Goal: Task Accomplishment & Management: Manage account settings

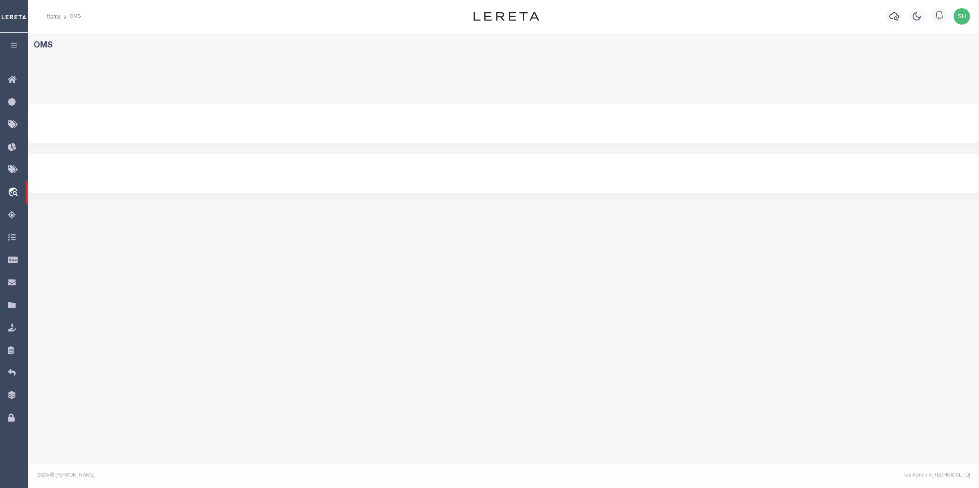
select select "200"
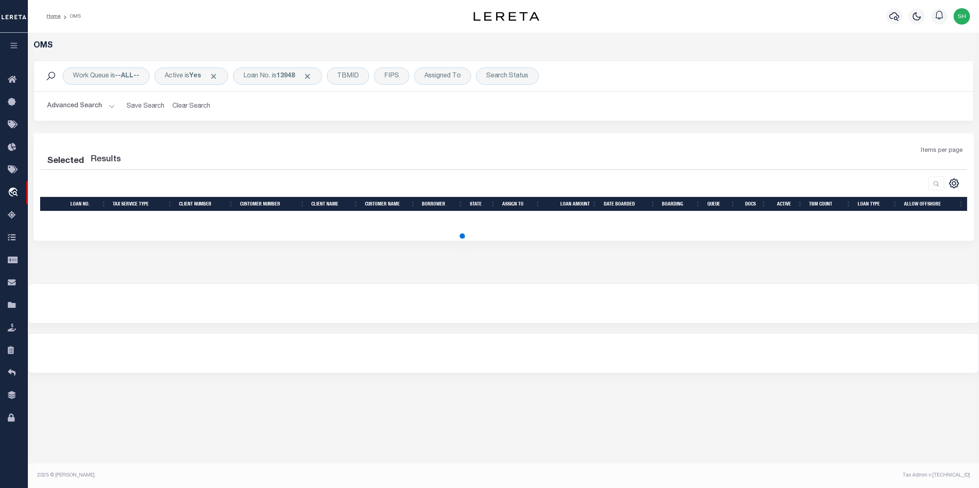
select select "200"
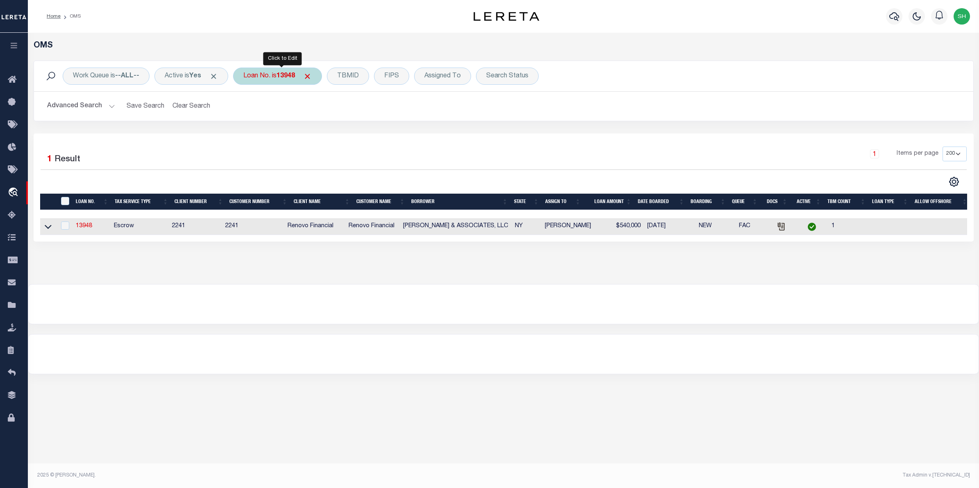
click at [273, 80] on div "Loan No. is 13948" at bounding box center [277, 76] width 89 height 17
type input "10020279"
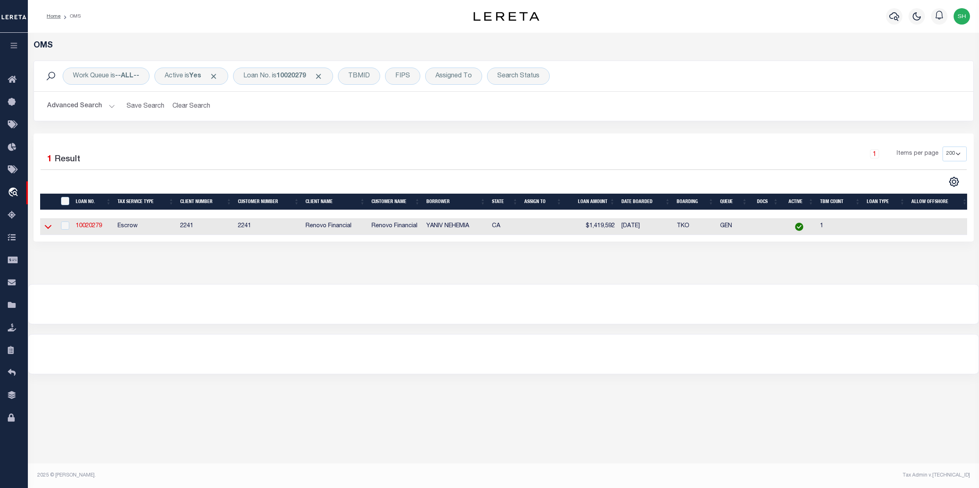
click at [50, 230] on icon at bounding box center [48, 226] width 7 height 9
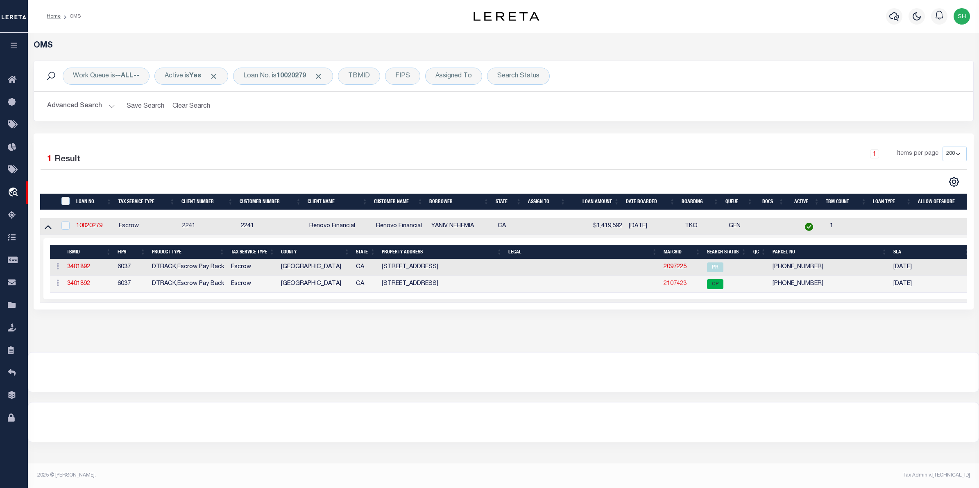
click at [676, 286] on link "2107423" at bounding box center [674, 284] width 23 height 6
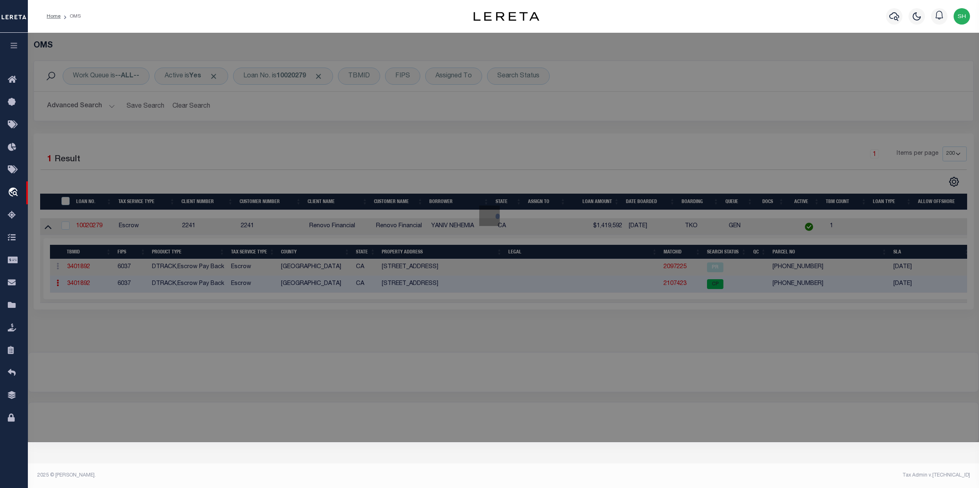
checkbox input "false"
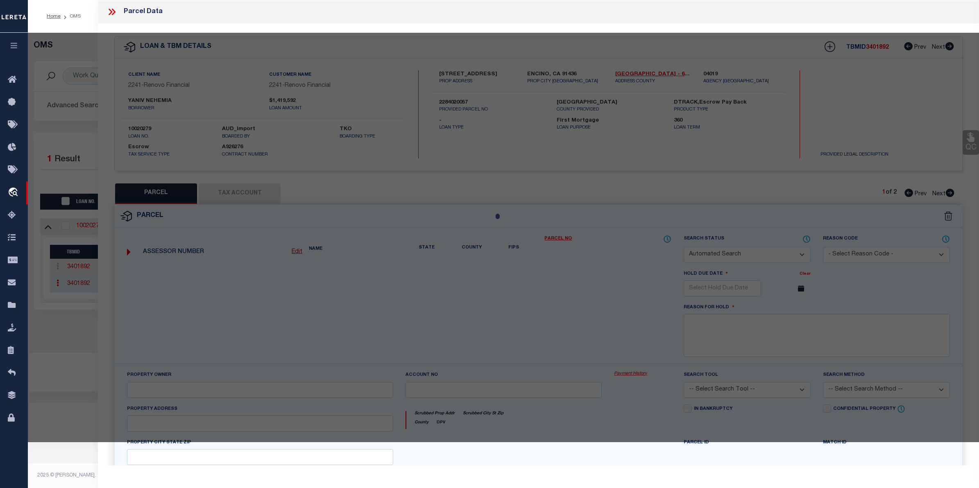
select select "CP"
select select
type input "[STREET_ADDRESS]"
type input "LOS ANGELES CA 91436"
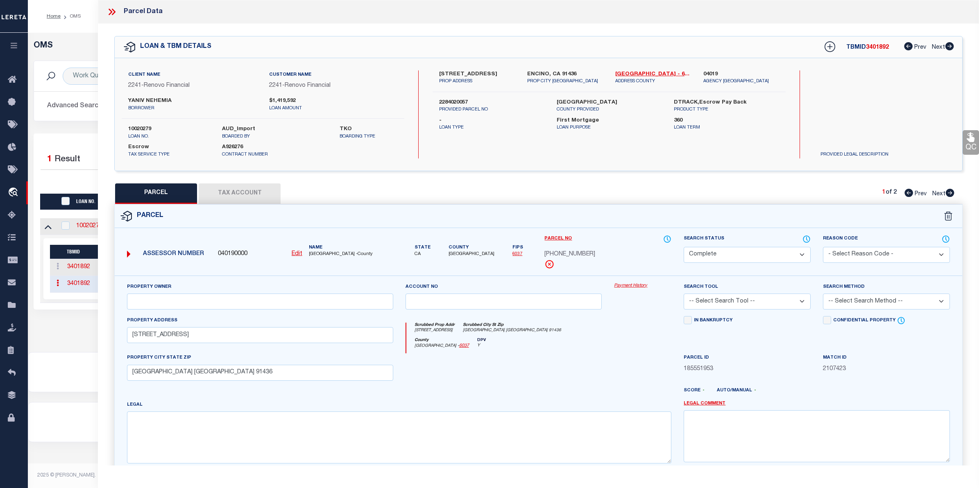
click at [640, 285] on link "Payment History" at bounding box center [642, 286] width 57 height 7
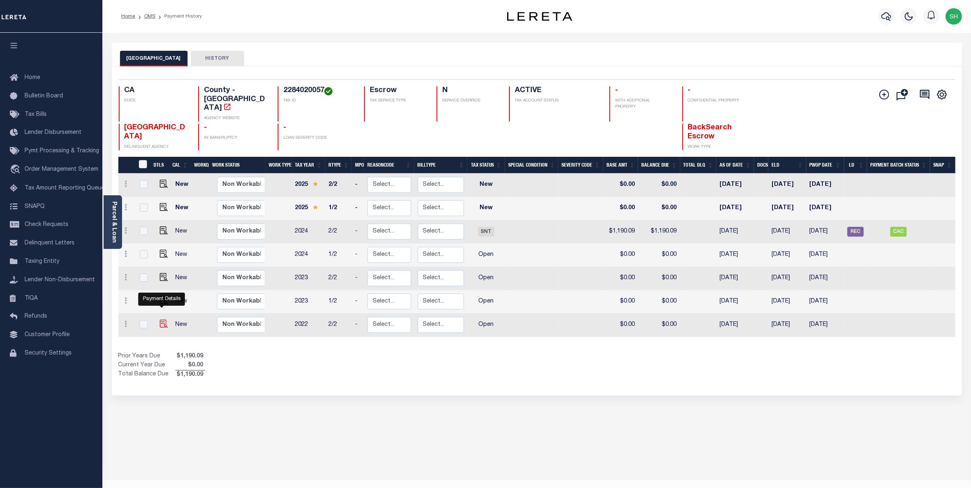
click at [161, 320] on img "" at bounding box center [164, 324] width 8 height 8
checkbox input "true"
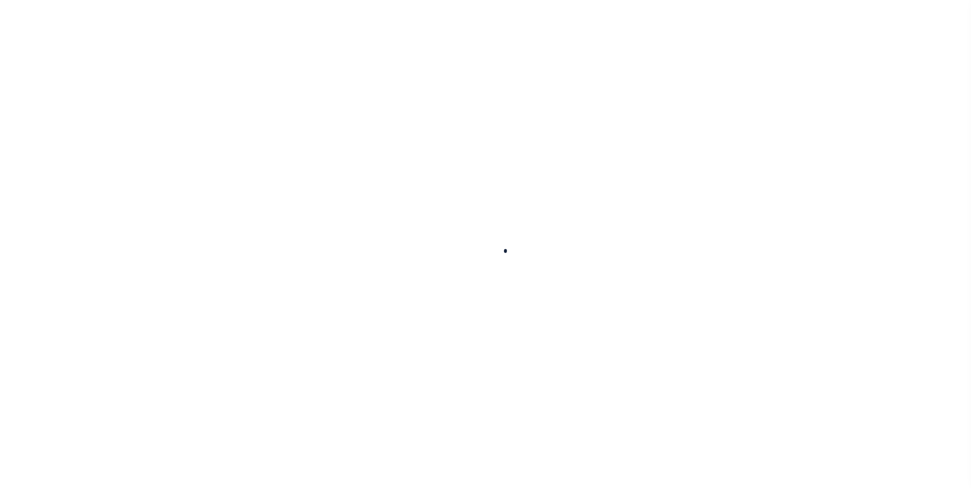
checkbox input "false"
type input "[DATE]"
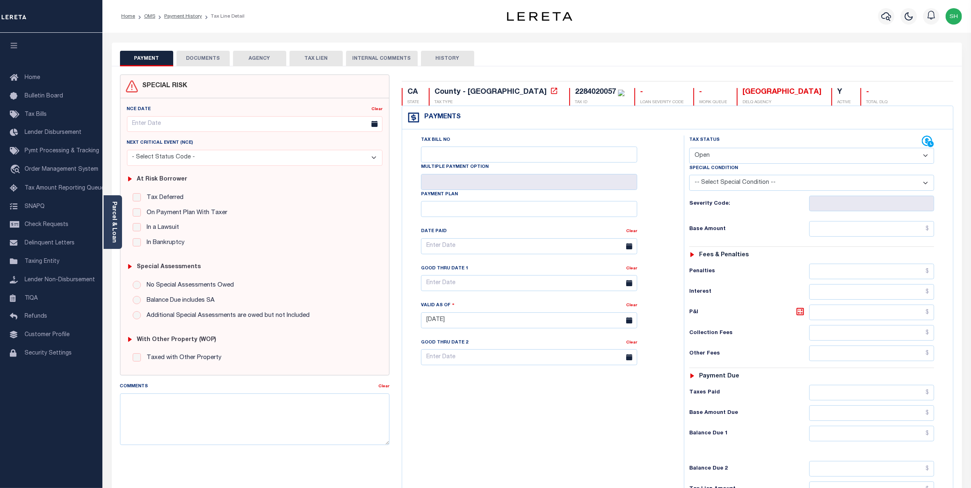
click at [928, 158] on select "- Select Status Code - Open Due/Unpaid Paid Incomplete No Tax Due Internal Refu…" at bounding box center [811, 156] width 245 height 16
select select "PYD"
click at [689, 149] on select "- Select Status Code - Open Due/Unpaid Paid Incomplete No Tax Due Internal Refu…" at bounding box center [811, 156] width 245 height 16
type input "[DATE]"
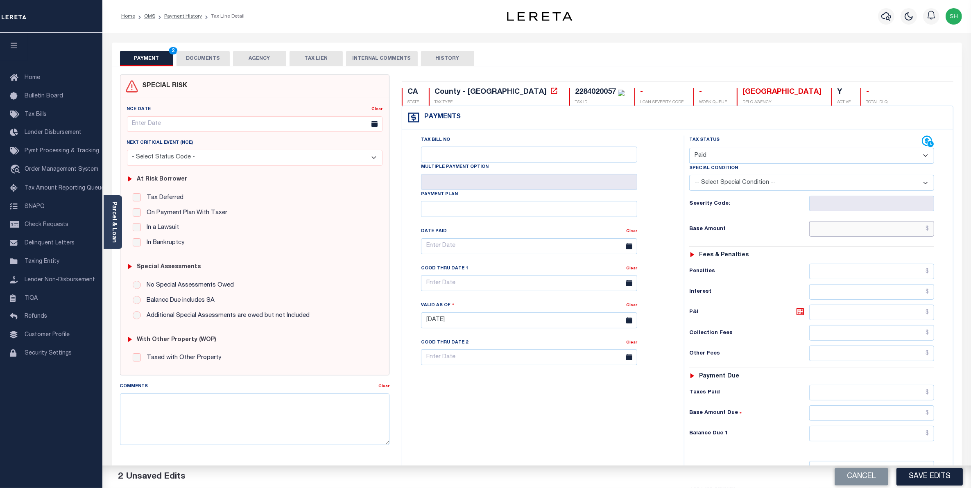
click at [918, 234] on input "text" at bounding box center [871, 229] width 125 height 16
type input "$0.00"
click at [911, 434] on input "text" at bounding box center [871, 434] width 125 height 16
type input "$0.00"
click at [917, 483] on button "Save Edits" at bounding box center [929, 477] width 66 height 18
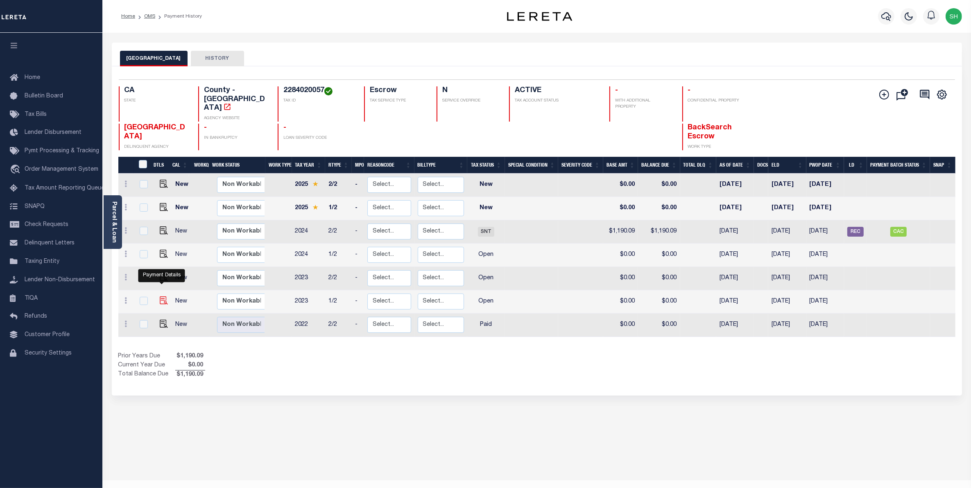
click at [160, 296] on img "" at bounding box center [164, 300] width 8 height 8
checkbox input "true"
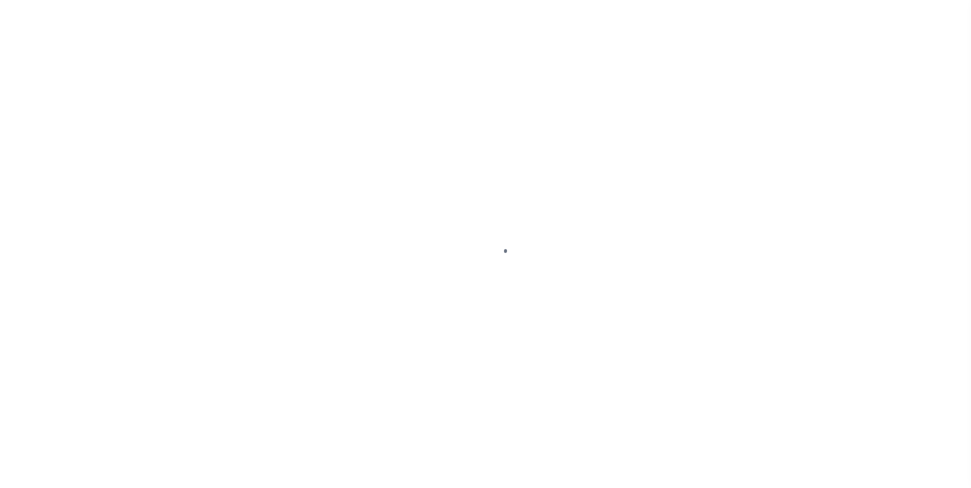
select select "OP2"
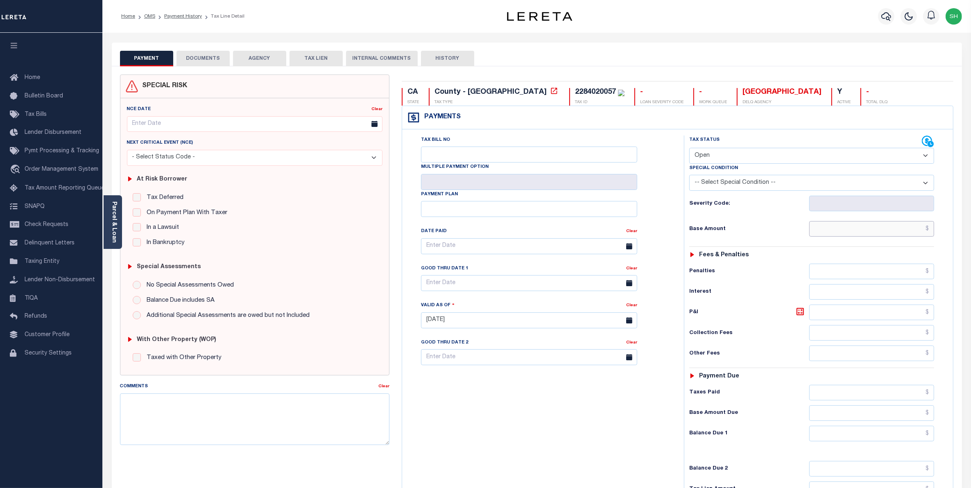
click at [895, 232] on input "text" at bounding box center [871, 229] width 125 height 16
type input "$0.00"
type input "[DATE]"
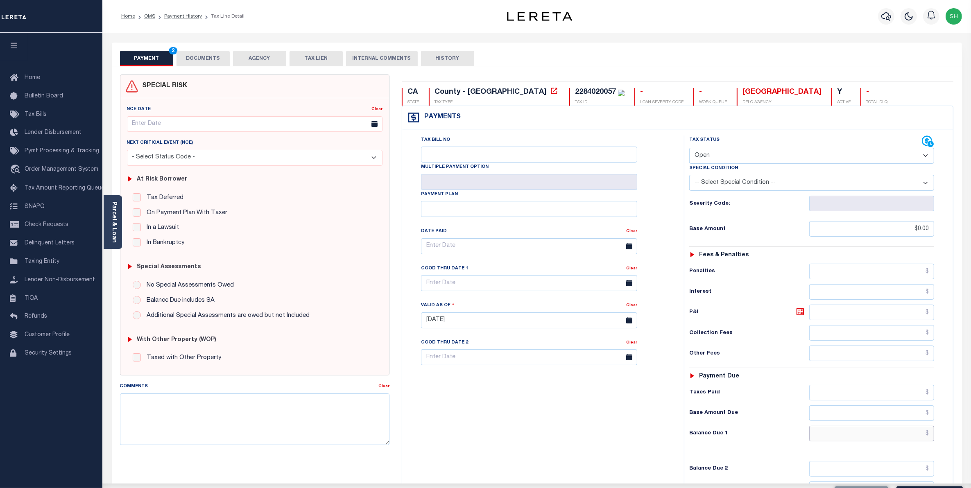
click at [904, 441] on input "text" at bounding box center [871, 434] width 125 height 16
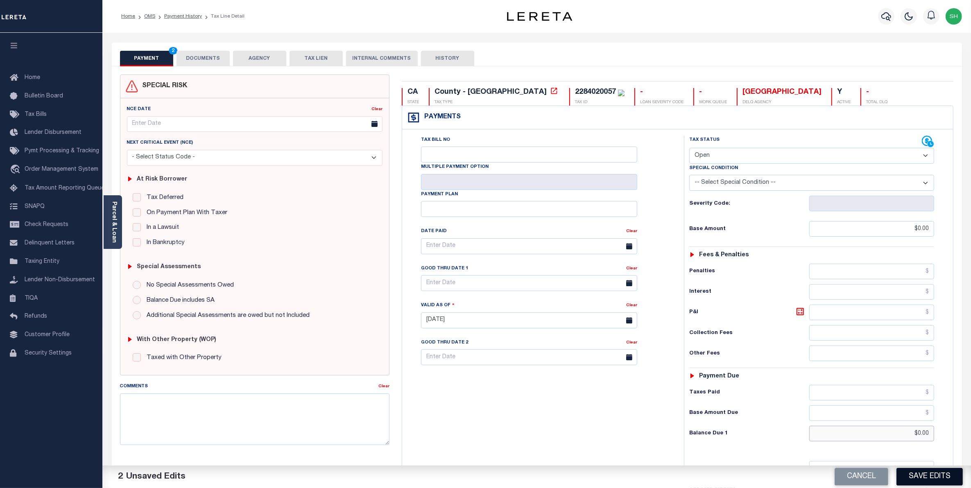
type input "$0.00"
click at [934, 480] on button "Save Edits" at bounding box center [929, 477] width 66 height 18
checkbox input "false"
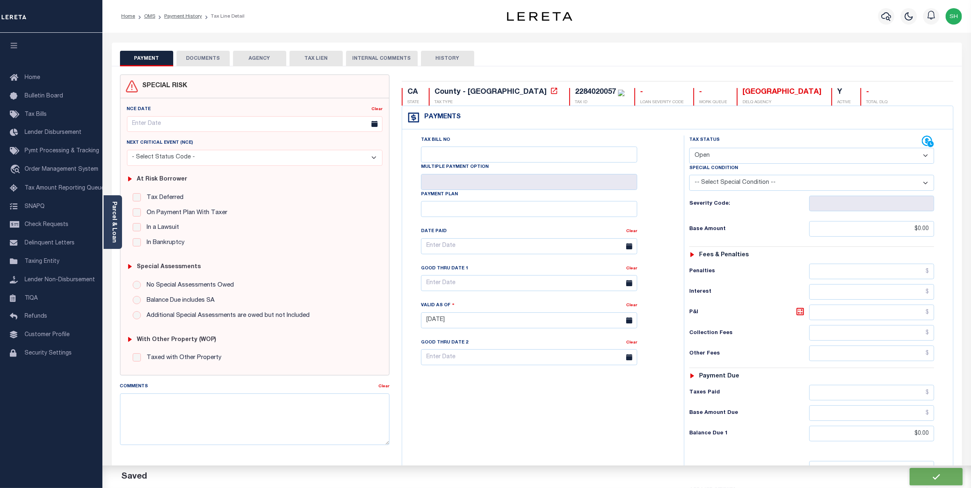
type input "$0"
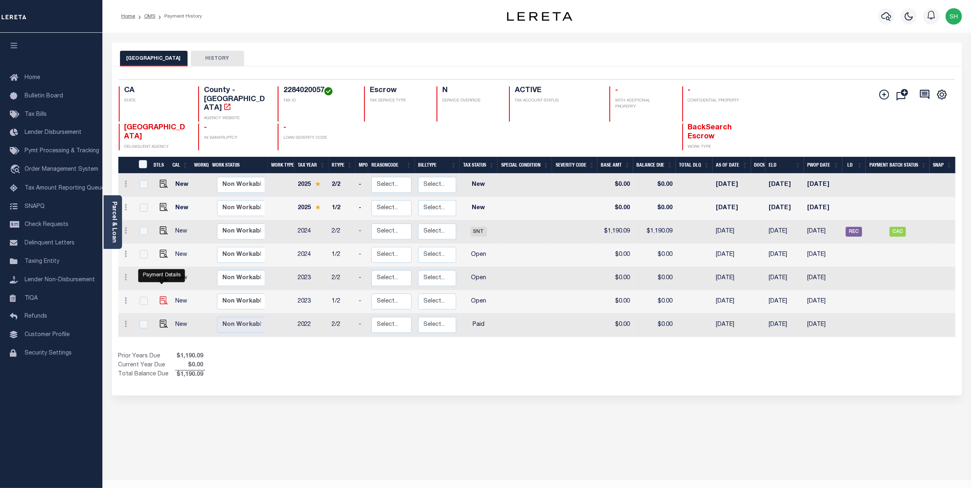
click at [163, 296] on img "" at bounding box center [164, 300] width 8 height 8
checkbox input "true"
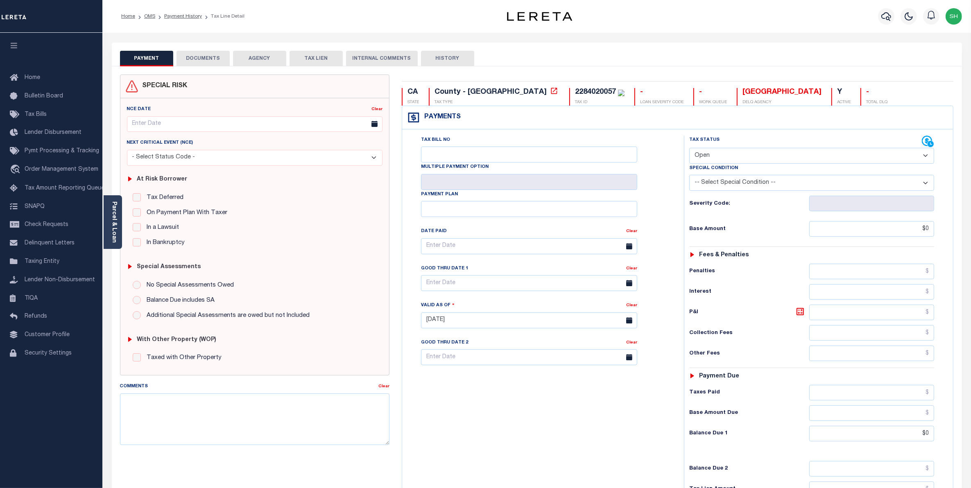
click at [924, 156] on select "- Select Status Code - Open Due/Unpaid Paid Incomplete No Tax Due Internal Refu…" at bounding box center [811, 156] width 245 height 16
select select "PYD"
click at [689, 149] on select "- Select Status Code - Open Due/Unpaid Paid Incomplete No Tax Due Internal Refu…" at bounding box center [811, 156] width 245 height 16
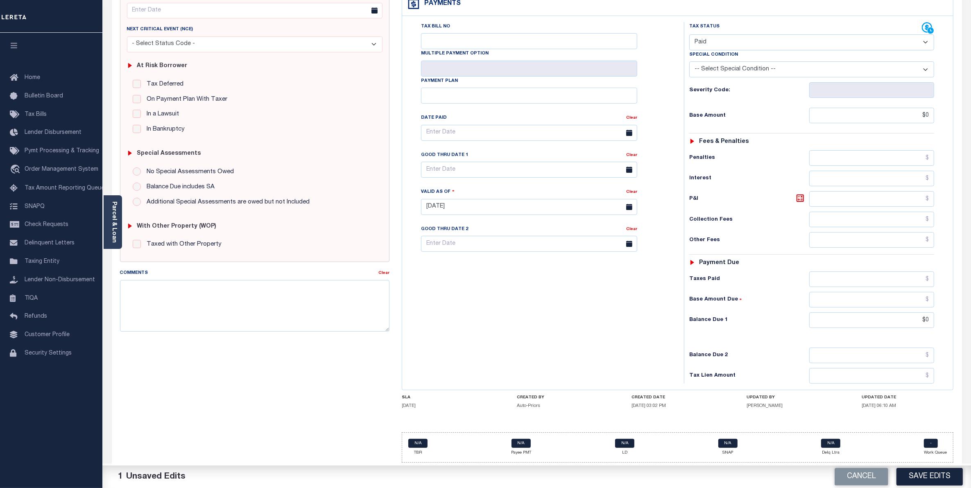
scroll to position [119, 0]
click at [935, 482] on button "Save Edits" at bounding box center [929, 477] width 66 height 18
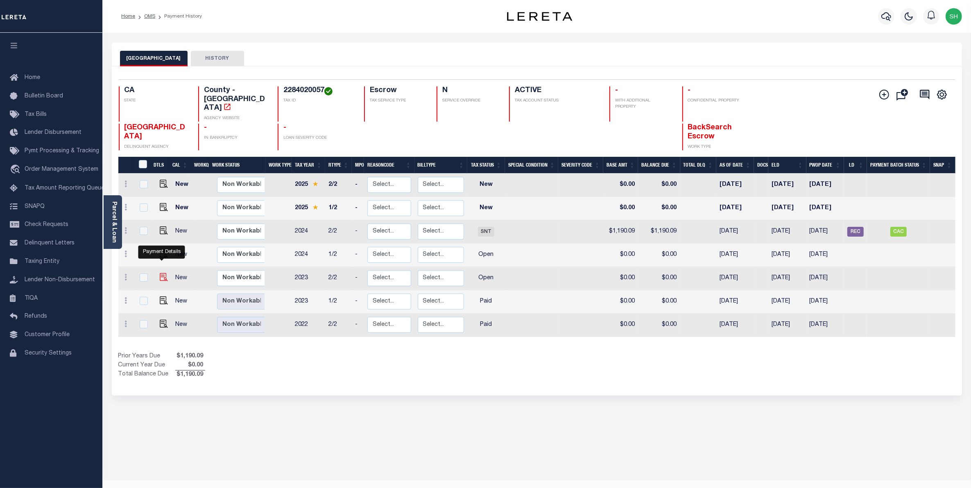
click at [165, 273] on img "" at bounding box center [164, 277] width 8 height 8
checkbox input "true"
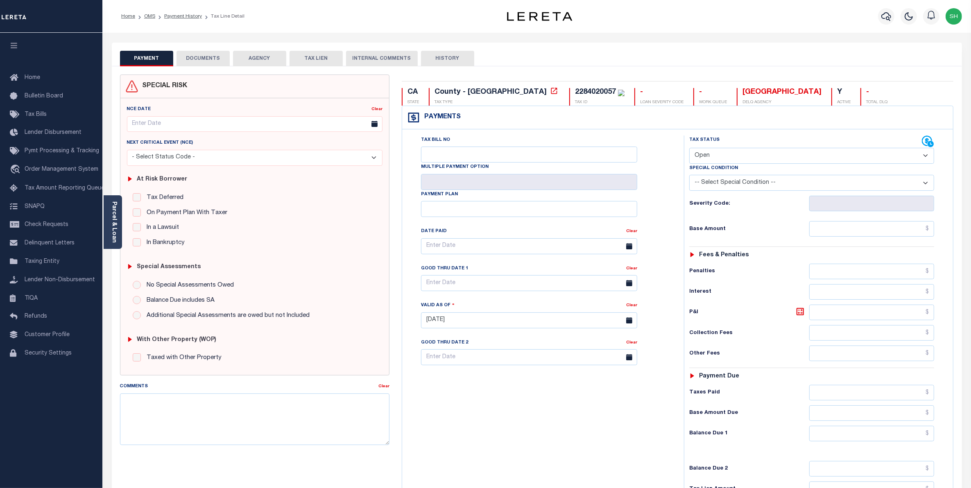
click at [925, 158] on select "- Select Status Code - Open Due/Unpaid Paid Incomplete No Tax Due Internal Refu…" at bounding box center [811, 156] width 245 height 16
select select "PYD"
click at [689, 149] on select "- Select Status Code - Open Due/Unpaid Paid Incomplete No Tax Due Internal Refu…" at bounding box center [811, 156] width 245 height 16
type input "[DATE]"
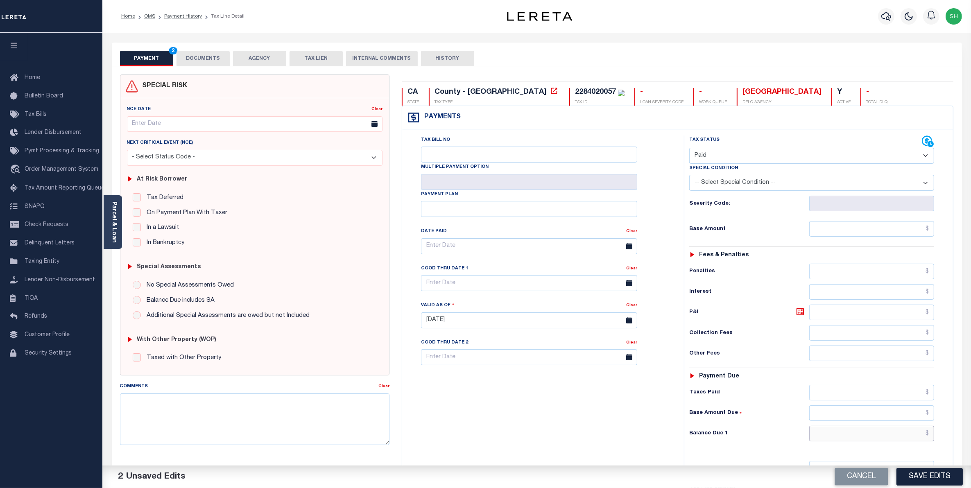
click at [918, 434] on input "text" at bounding box center [871, 434] width 125 height 16
type input "$0.00"
click at [937, 476] on button "Save Edits" at bounding box center [929, 477] width 66 height 18
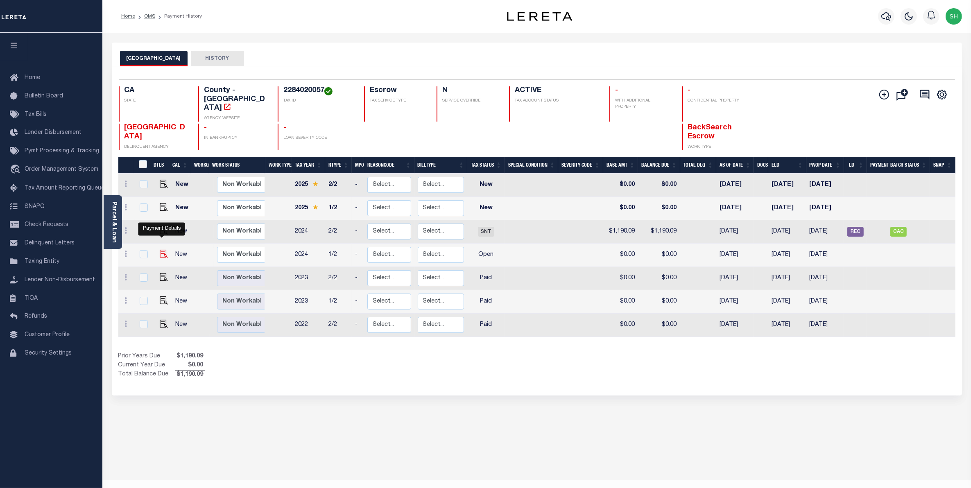
click at [161, 250] on img "" at bounding box center [164, 254] width 8 height 8
checkbox input "true"
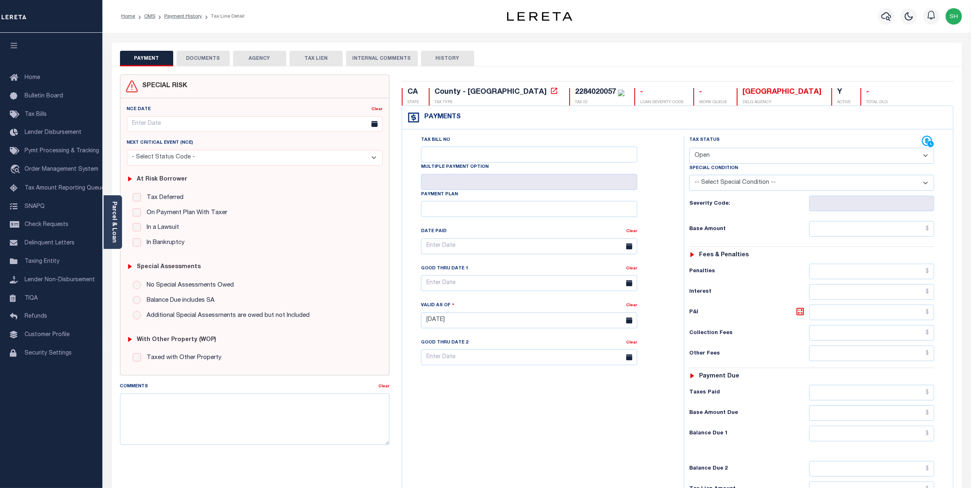
click at [925, 158] on select "- Select Status Code - Open Due/Unpaid Paid Incomplete No Tax Due Internal Refu…" at bounding box center [811, 156] width 245 height 16
select select "PYD"
click at [689, 149] on select "- Select Status Code - Open Due/Unpaid Paid Incomplete No Tax Due Internal Refu…" at bounding box center [811, 156] width 245 height 16
type input "[DATE]"
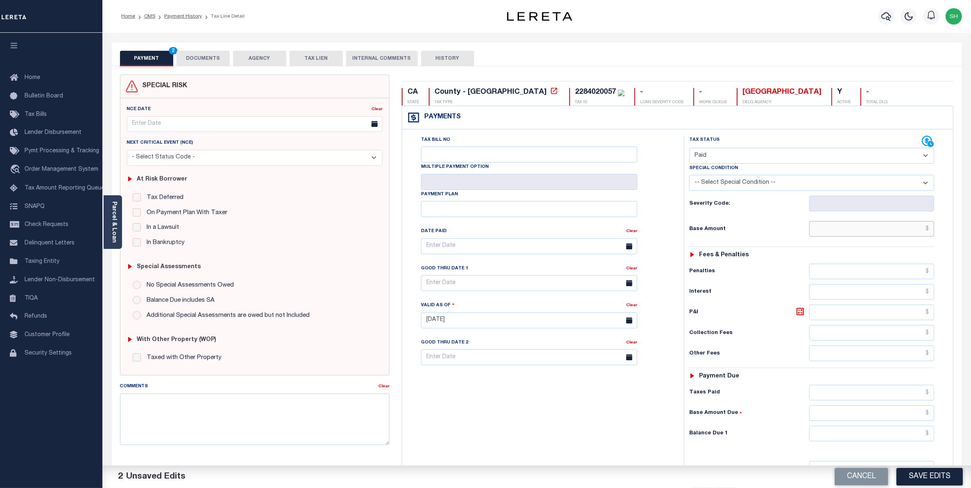
click at [918, 230] on input "text" at bounding box center [871, 229] width 125 height 16
type input "$0.00"
click at [920, 435] on input "text" at bounding box center [871, 434] width 125 height 16
type input "$0.00"
click at [928, 478] on button "Save Edits" at bounding box center [929, 477] width 66 height 18
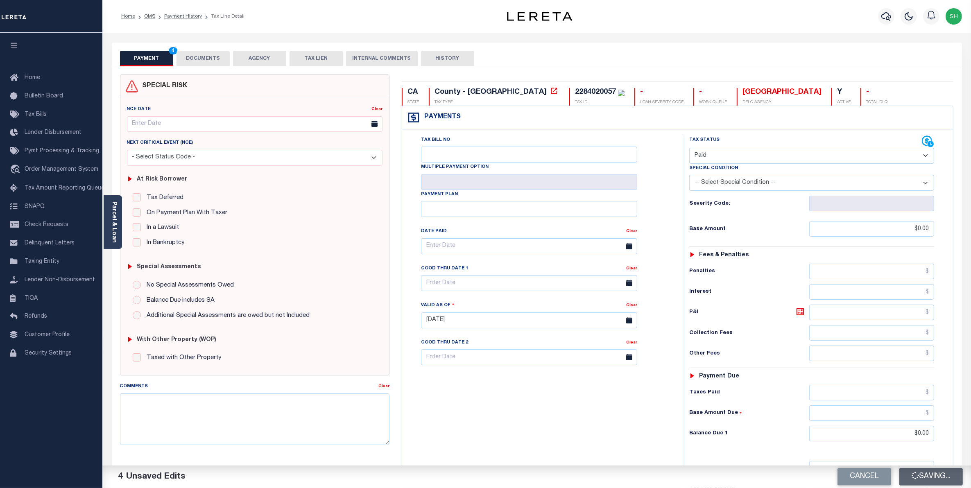
checkbox input "false"
type input "$0"
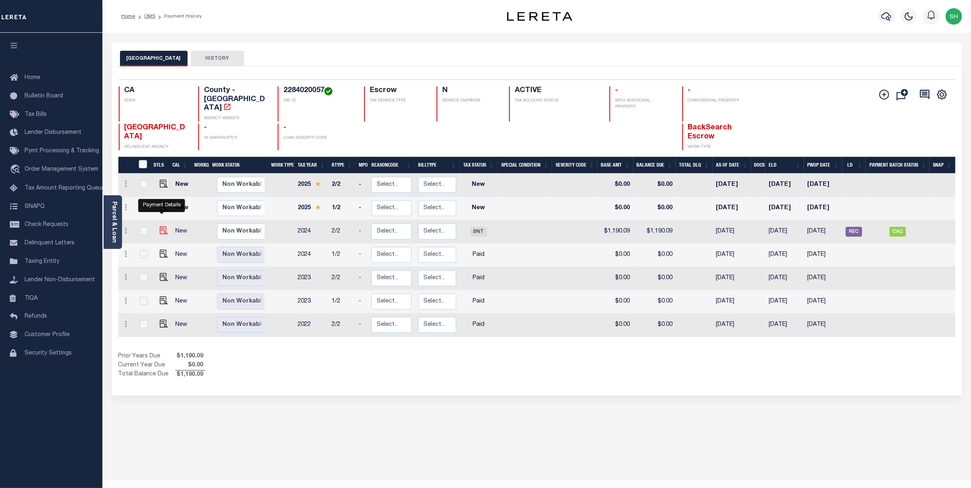
click at [164, 226] on img "" at bounding box center [164, 230] width 8 height 8
checkbox input "true"
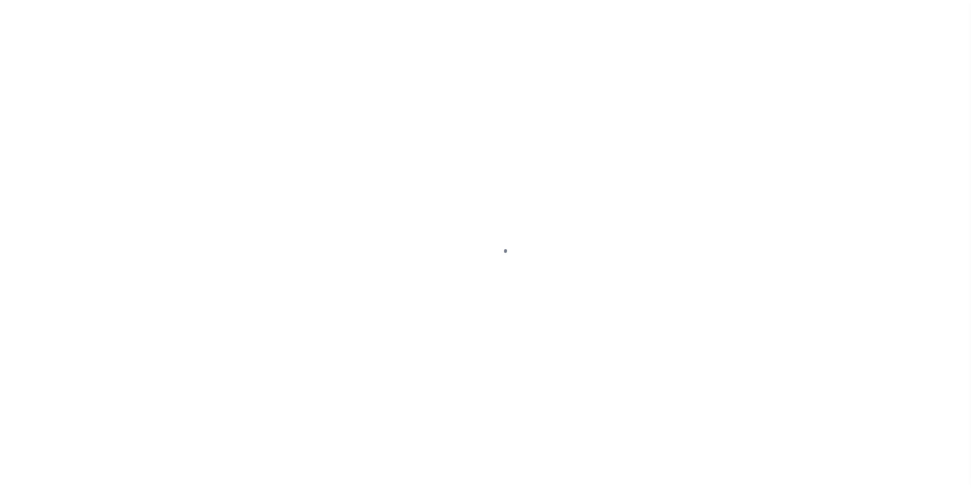
select select "SNT"
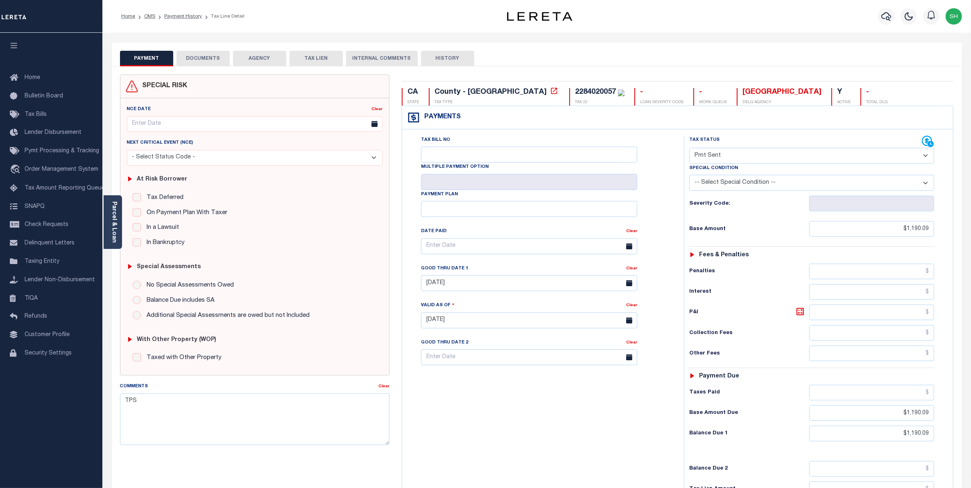
click at [219, 58] on button "DOCUMENTS" at bounding box center [202, 59] width 53 height 16
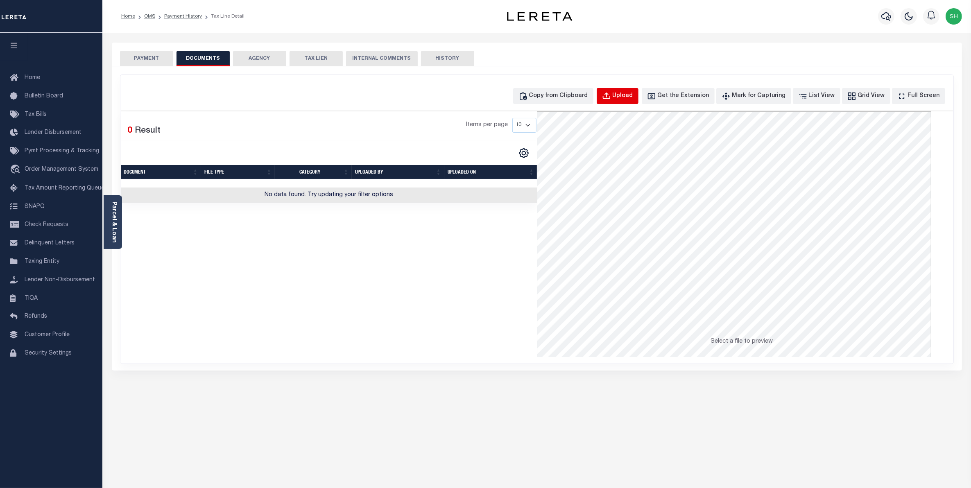
click at [632, 99] on div "Upload" at bounding box center [623, 96] width 20 height 9
select select "POP"
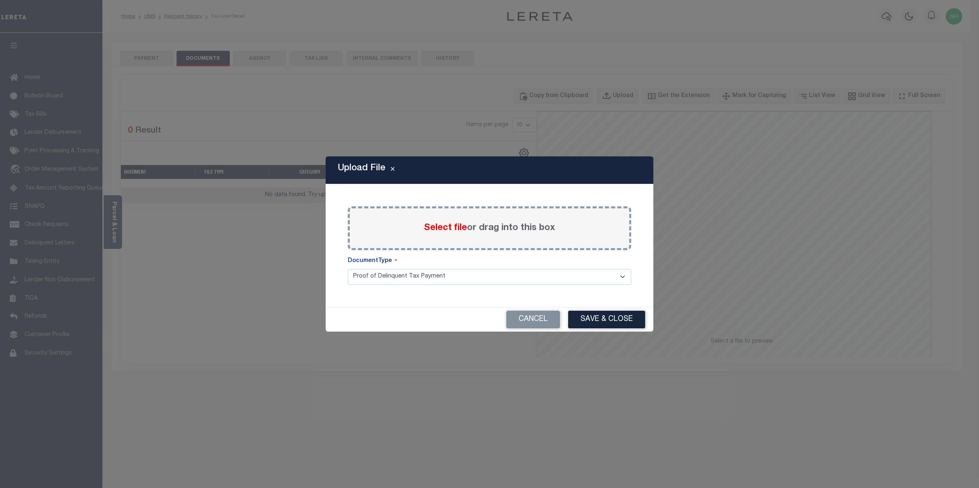
click at [430, 224] on span "Select file" at bounding box center [445, 228] width 43 height 9
click at [0, 0] on input "Select file or drag into this box" at bounding box center [0, 0] width 0 height 0
click at [459, 225] on span "Select file" at bounding box center [445, 228] width 43 height 9
click at [0, 0] on input "Select file or drag into this box" at bounding box center [0, 0] width 0 height 0
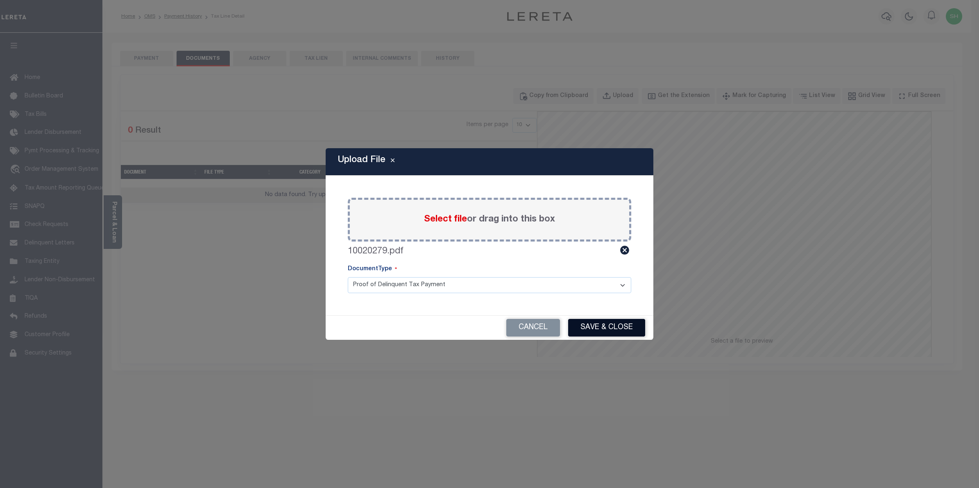
click at [588, 322] on button "Save & Close" at bounding box center [606, 328] width 77 height 18
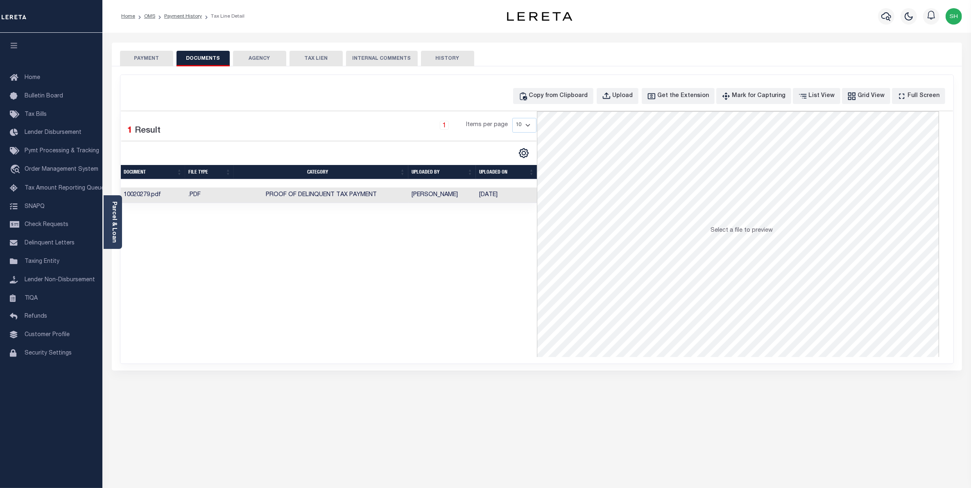
click at [163, 57] on button "PAYMENT" at bounding box center [146, 59] width 53 height 16
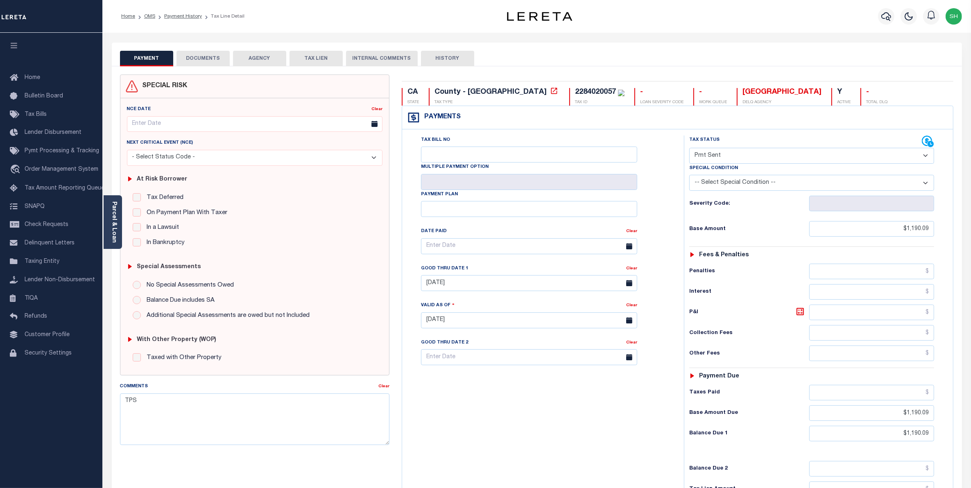
click at [929, 156] on select "- Select Status Code - Open Due/Unpaid Paid Incomplete No Tax Due Internal Refu…" at bounding box center [811, 156] width 245 height 16
select select "PYD"
click at [689, 149] on select "- Select Status Code - Open Due/Unpaid Paid Incomplete No Tax Due Internal Refu…" at bounding box center [811, 156] width 245 height 16
type input "[DATE]"
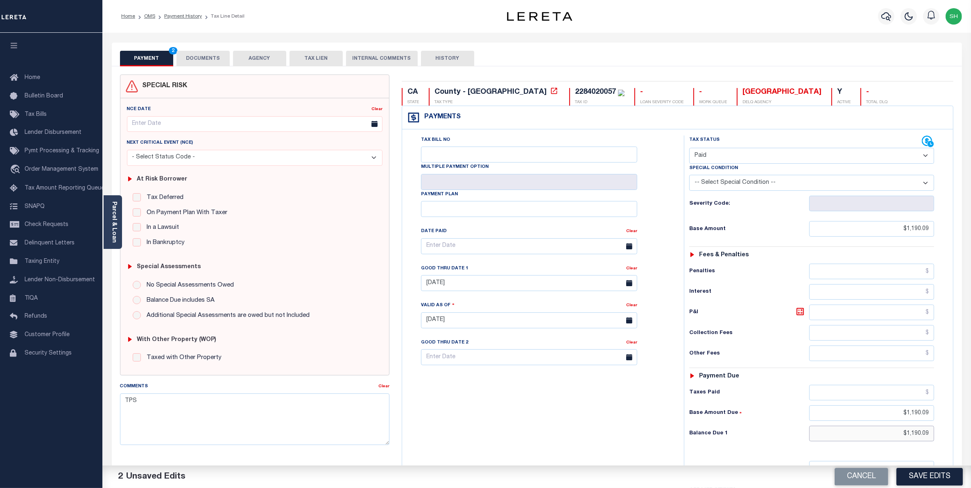
drag, startPoint x: 900, startPoint y: 441, endPoint x: 980, endPoint y: 421, distance: 82.4
click at [971, 421] on html "Home OMS Payment History Tax Line Detail" at bounding box center [485, 299] width 971 height 599
type input "$0.00"
click at [944, 471] on button "Save Edits" at bounding box center [929, 477] width 66 height 18
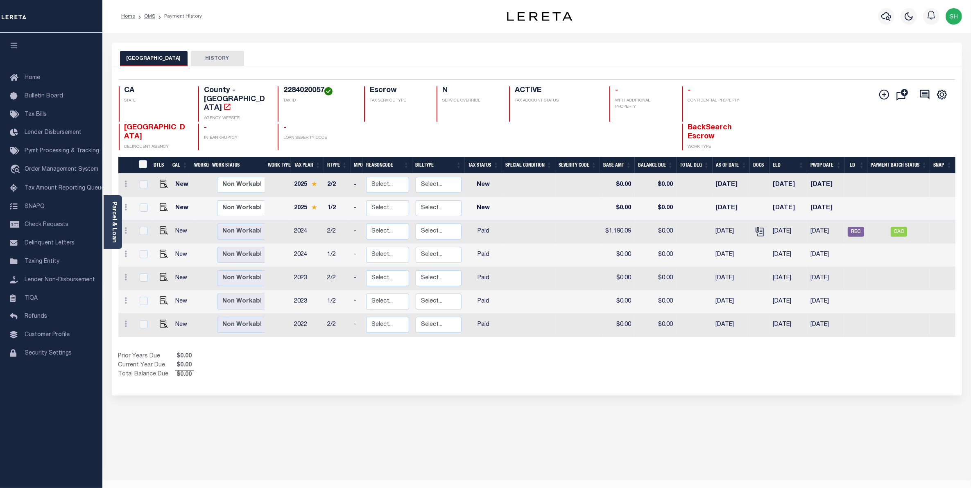
click at [394, 398] on div "LOS ANGELES COUNTY HISTORY Selected 7 Results" at bounding box center [537, 274] width 862 height 462
